Goal: Task Accomplishment & Management: Use online tool/utility

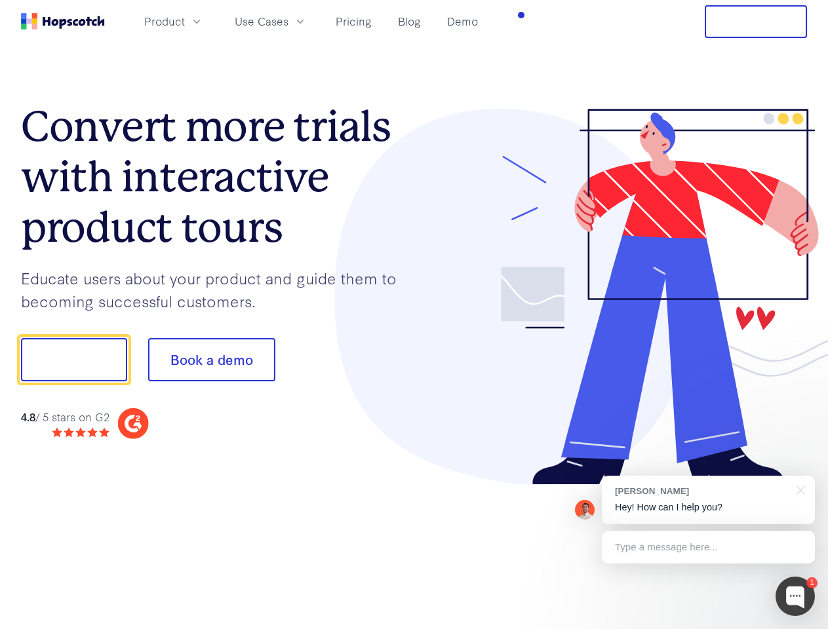
click at [414, 315] on div at bounding box center [610, 297] width 393 height 377
click at [185, 21] on span "Product" at bounding box center [164, 21] width 41 height 16
click at [288, 21] on span "Use Cases" at bounding box center [262, 21] width 54 height 16
click at [756, 22] on button "Free Trial" at bounding box center [756, 21] width 102 height 33
click at [73, 360] on button "Show me!" at bounding box center [74, 359] width 106 height 43
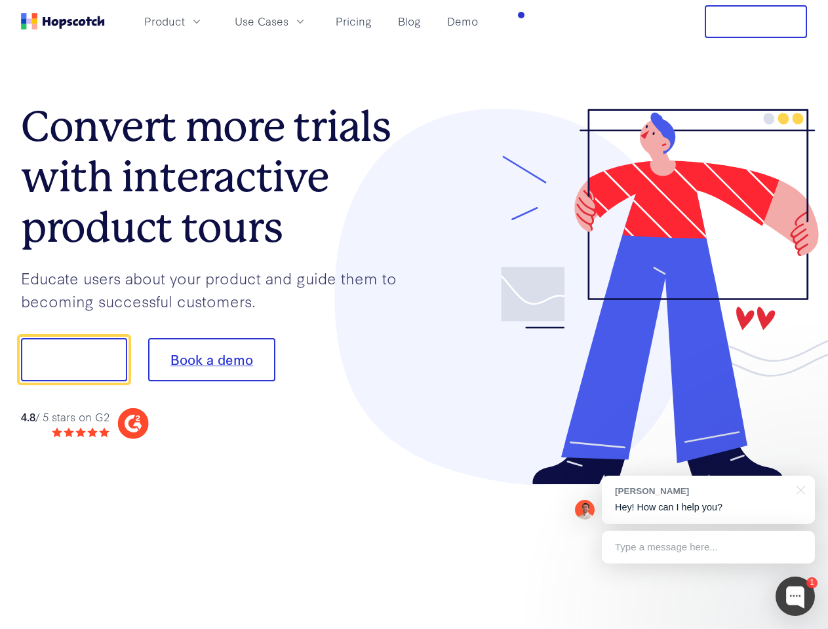
click at [211, 360] on button "Book a demo" at bounding box center [211, 359] width 127 height 43
click at [795, 597] on div at bounding box center [794, 596] width 39 height 39
click at [708, 500] on div "[PERSON_NAME] Hey! How can I help you?" at bounding box center [708, 500] width 213 height 49
click at [798, 629] on div "1 [PERSON_NAME] Hey! How can I help you? Type a message here... Free live chat …" at bounding box center [414, 629] width 828 height 0
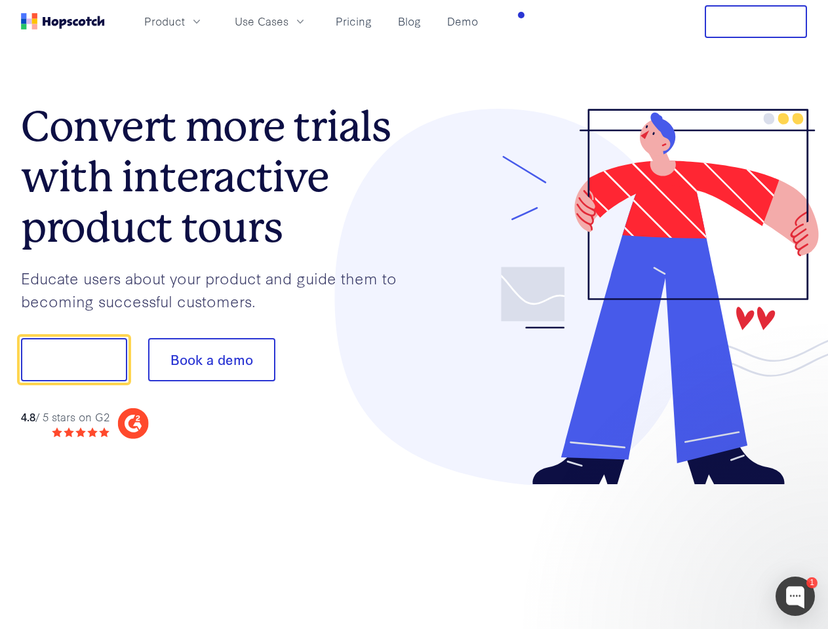
click at [708, 547] on div at bounding box center [692, 446] width 246 height 262
